Goal: Information Seeking & Learning: Learn about a topic

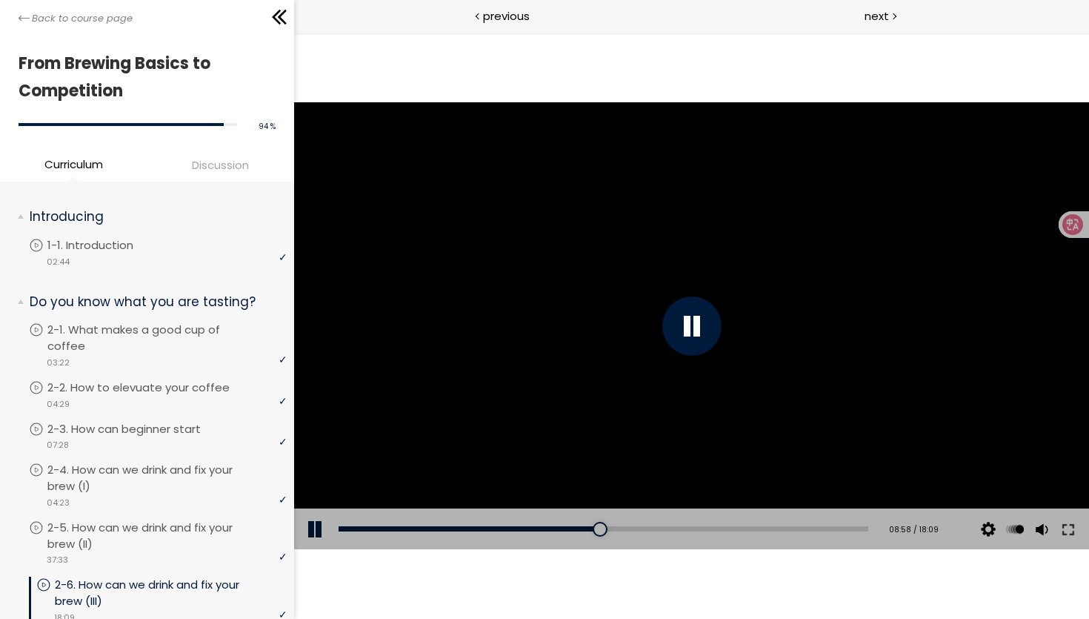
click at [753, 301] on div at bounding box center [690, 325] width 795 height 447
click at [707, 309] on div at bounding box center [691, 325] width 59 height 59
click at [1062, 536] on button at bounding box center [1067, 528] width 27 height 41
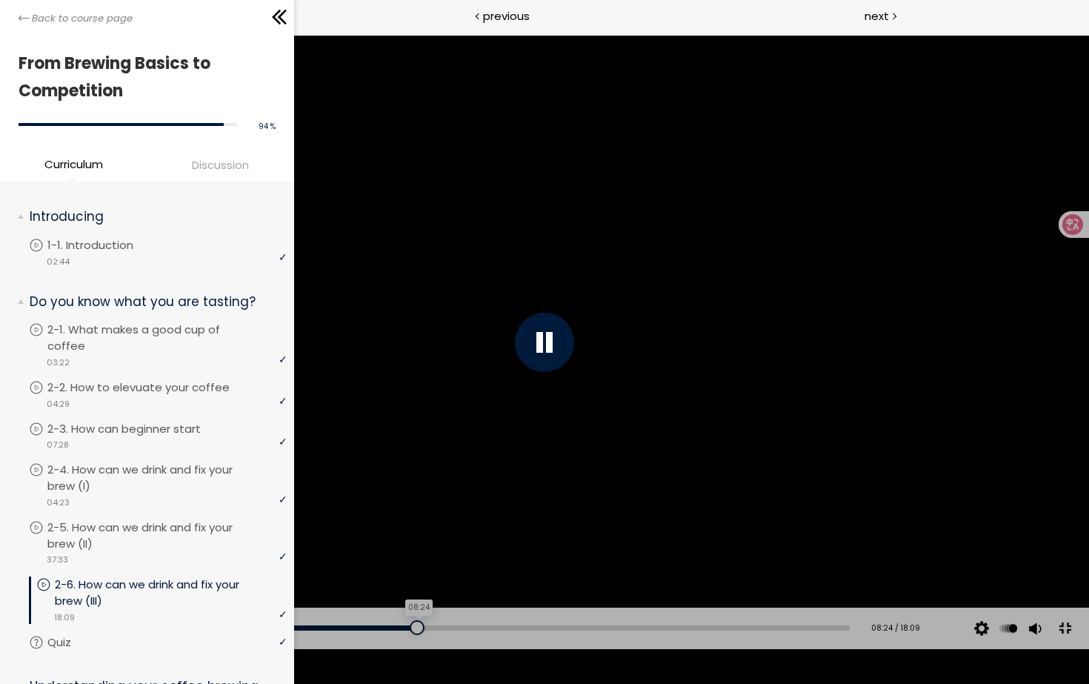
click at [409, 630] on div "08:24" at bounding box center [446, 627] width 805 height 5
click at [1053, 644] on button at bounding box center [1064, 627] width 33 height 33
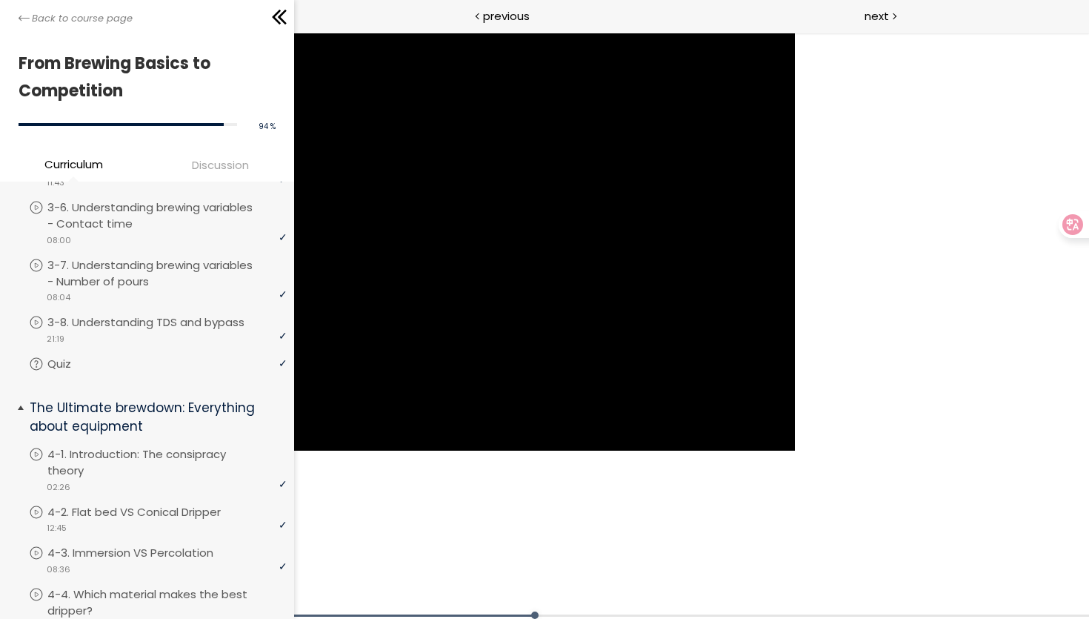
scroll to position [734, 0]
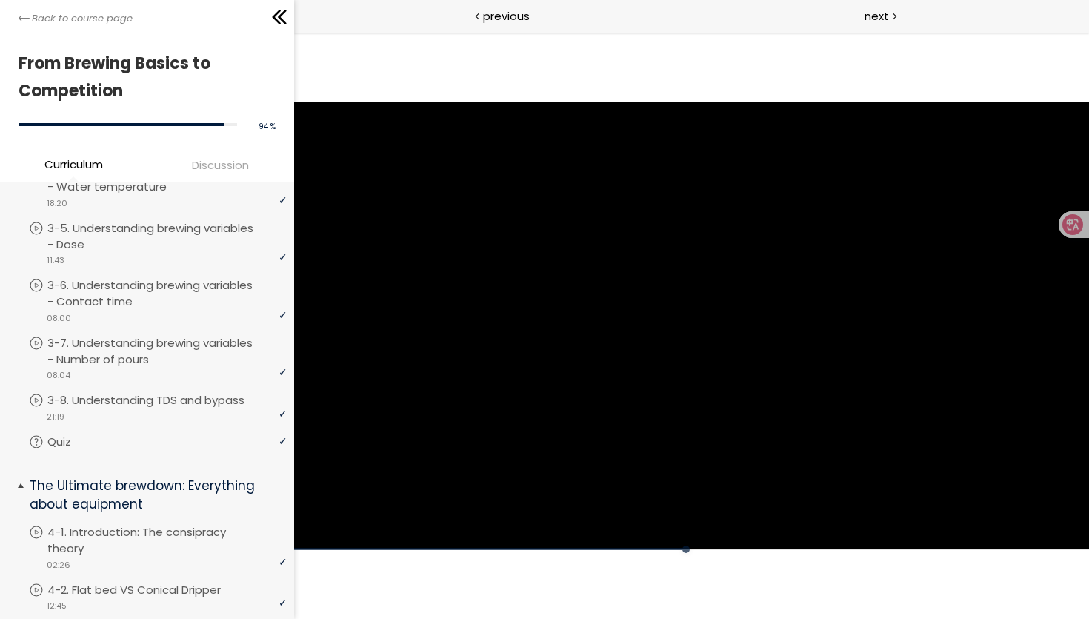
click at [101, 392] on p "3-8. Understanding TDS and bypass" at bounding box center [160, 400] width 227 height 16
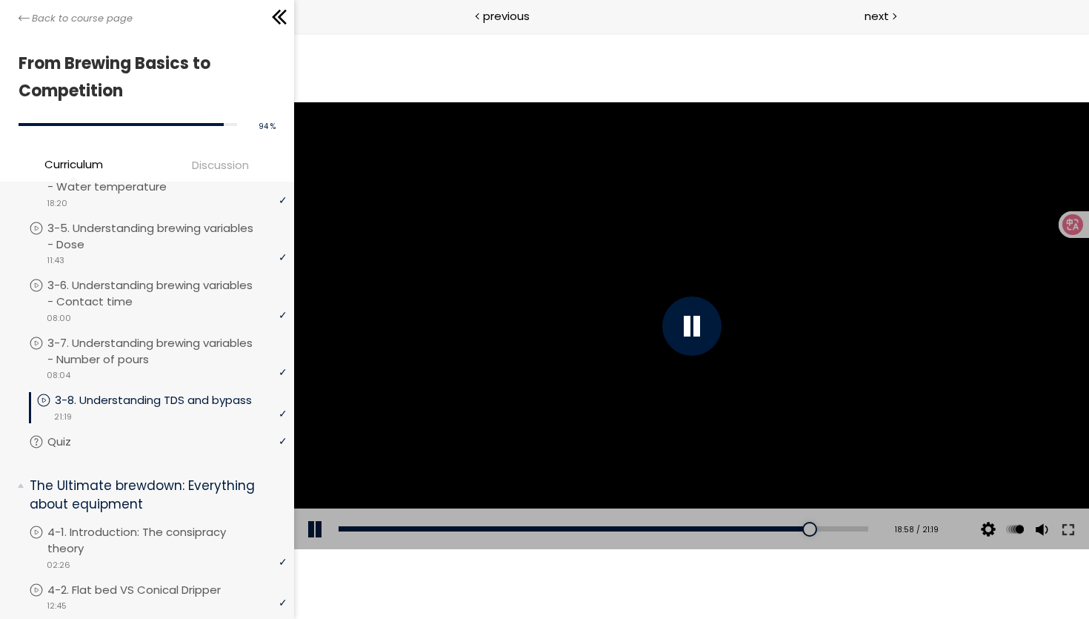
click at [696, 307] on div at bounding box center [691, 325] width 59 height 59
click at [670, 321] on div at bounding box center [691, 325] width 59 height 59
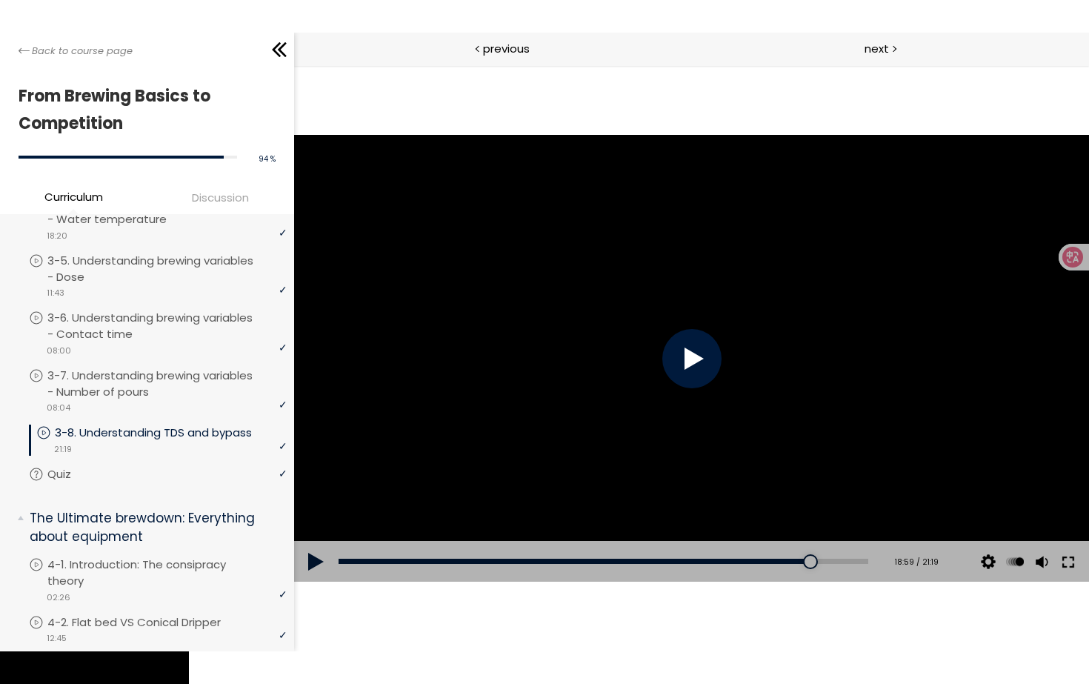
click at [1062, 556] on button at bounding box center [1067, 561] width 27 height 41
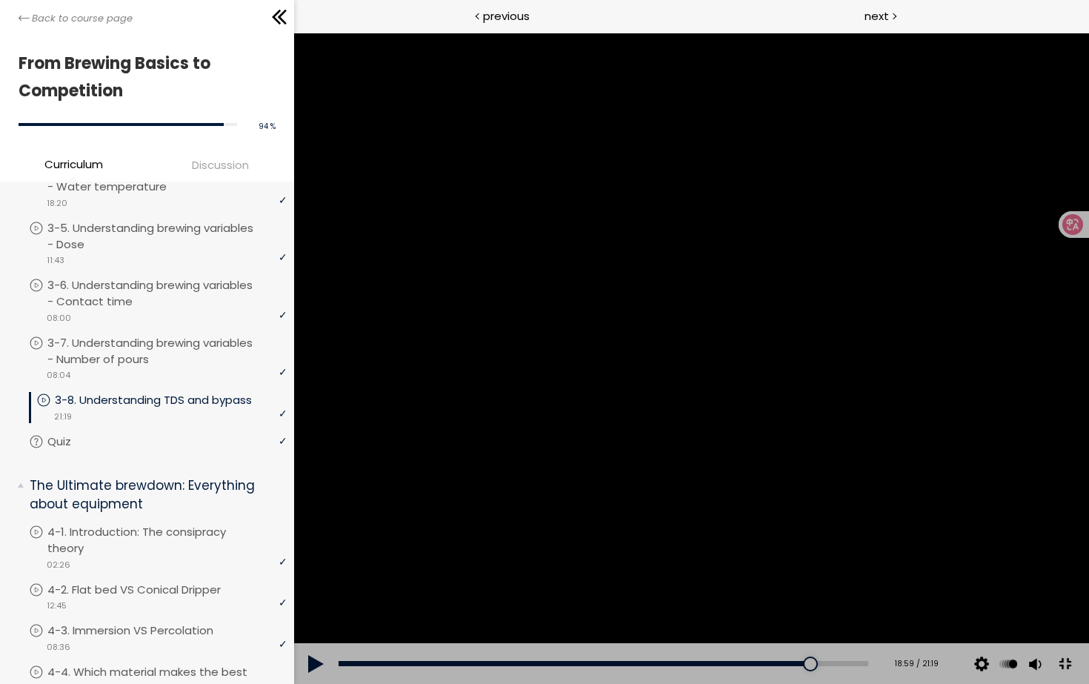
click at [961, 520] on div at bounding box center [690, 358] width 795 height 651
click at [870, 464] on div at bounding box center [690, 358] width 795 height 651
